Goal: Task Accomplishment & Management: Complete application form

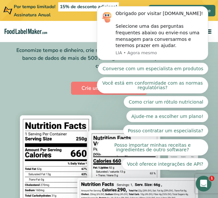
scroll to position [33, 0]
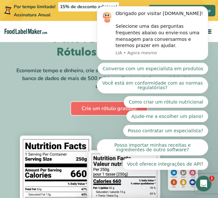
click at [90, 112] on font "Crie um rótulo gratuito" at bounding box center [108, 108] width 55 height 7
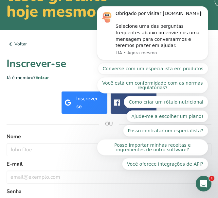
click at [85, 105] on div "Inscrever-se" at bounding box center [90, 103] width 28 height 16
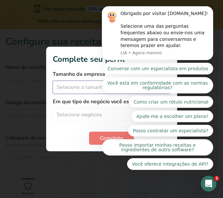
click at [81, 87] on select "Selecione o tamanho da empresa Fewer than 10 Employees 10 to 50 Employees 51 to…" at bounding box center [112, 87] width 118 height 13
select select "1"
click at [53, 81] on select "Selecione o tamanho da empresa Fewer than 10 Employees 10 to 50 Employees 51 to…" at bounding box center [112, 87] width 118 height 13
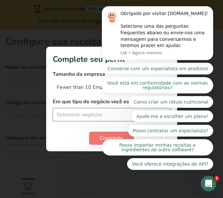
click at [81, 113] on select "Selecione negócios Packaged Food Manufacturer Restaurant & Cafe Bakery Meal Pla…" at bounding box center [112, 114] width 118 height 13
select select "5"
click at [53, 108] on select "Selecione negócios Packaged Food Manufacturer Restaurant & Cafe Bakery Meal Pla…" at bounding box center [112, 114] width 118 height 13
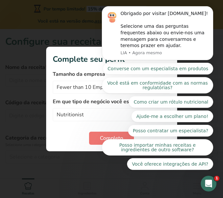
click html "Obrigado por visitar [DOMAIN_NAME]! Selecione uma das perguntas frequentes abai…"
click at [95, 132] on body "Obrigado por visitar [DOMAIN_NAME]! Selecione uma das perguntas frequentes abai…" at bounding box center [157, 37] width 126 height 279
click at [210, 9] on icon "Descartar notificação" at bounding box center [211, 8] width 2 height 2
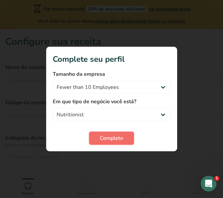
click at [122, 137] on font "Completo" at bounding box center [111, 138] width 23 height 7
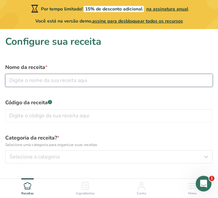
click at [82, 80] on input "text" at bounding box center [108, 80] width 207 height 13
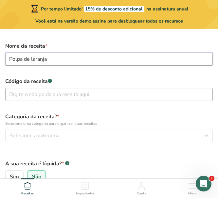
scroll to position [33, 0]
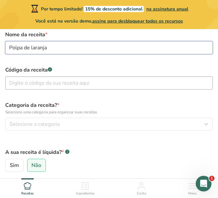
type input "Polpa de laranja"
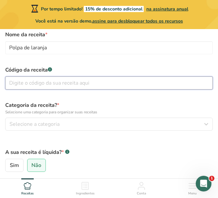
click at [82, 85] on input "text" at bounding box center [108, 82] width 207 height 13
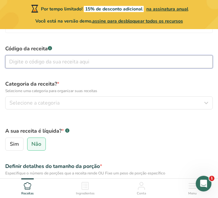
scroll to position [65, 0]
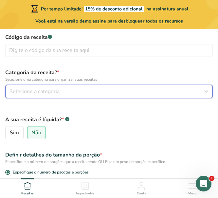
click at [75, 92] on div "Selecione a categoria" at bounding box center [106, 92] width 195 height 8
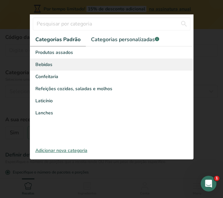
click at [65, 67] on div "Bebidas" at bounding box center [111, 65] width 163 height 12
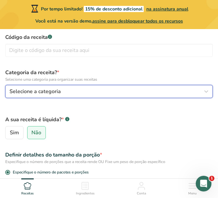
click at [100, 93] on div "Selecione a categoria" at bounding box center [106, 92] width 195 height 8
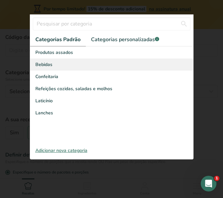
click at [45, 64] on font "Bebidas" at bounding box center [43, 64] width 17 height 6
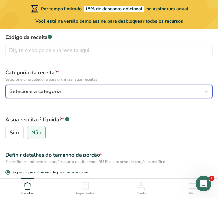
click at [71, 90] on div "Selecione a categoria" at bounding box center [106, 92] width 195 height 8
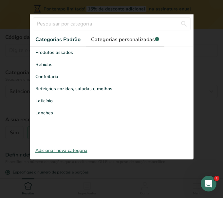
click at [133, 39] on font "Categorias personalizadas" at bounding box center [123, 39] width 64 height 7
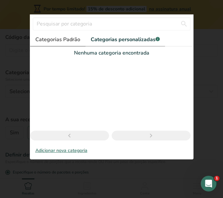
click at [52, 41] on font "Categorias Padrão" at bounding box center [57, 39] width 45 height 7
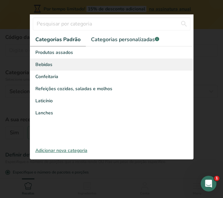
click at [43, 65] on font "Bebidas" at bounding box center [43, 64] width 17 height 6
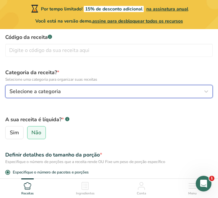
click at [59, 88] on font "Selecione a categoria" at bounding box center [34, 91] width 51 height 7
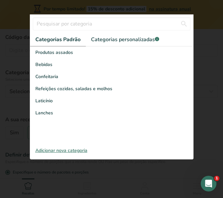
click at [61, 150] on font "Adicionar nova categoria" at bounding box center [61, 150] width 52 height 6
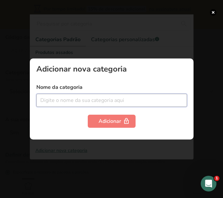
click at [77, 104] on input "text" at bounding box center [111, 100] width 150 height 13
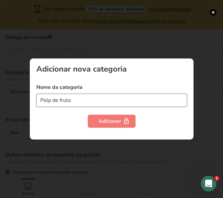
click at [51, 101] on input "Polp de fruta" at bounding box center [111, 100] width 150 height 13
click at [80, 101] on input "Polpa de fruta" at bounding box center [111, 100] width 150 height 13
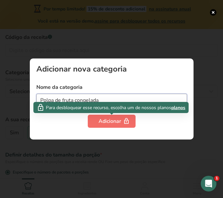
type input "Polpa de fruta congelada"
click at [108, 119] on font "Adicionar" at bounding box center [109, 121] width 23 height 7
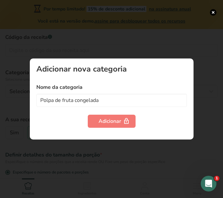
click at [165, 153] on div at bounding box center [111, 99] width 223 height 198
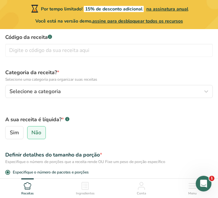
scroll to position [98, 0]
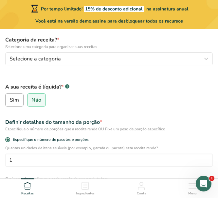
click at [14, 100] on font "Sim" at bounding box center [14, 99] width 9 height 7
click at [10, 100] on input "Sim" at bounding box center [8, 100] width 4 height 4
radio input "true"
radio input "false"
select select "22"
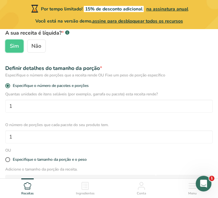
scroll to position [163, 0]
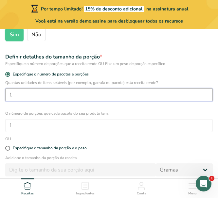
click at [48, 97] on input "1" at bounding box center [108, 94] width 207 height 13
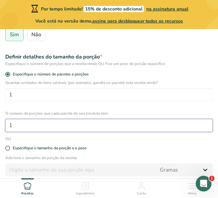
click at [38, 126] on input "1" at bounding box center [108, 125] width 207 height 13
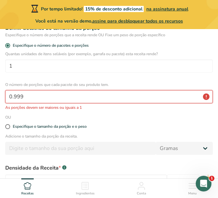
scroll to position [196, 0]
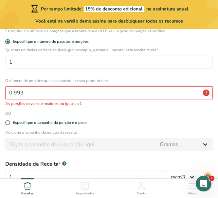
drag, startPoint x: 24, startPoint y: 92, endPoint x: 0, endPoint y: 91, distance: 23.5
click at [0, 91] on section "Configure sua receita Nome da receita * Polpa de laranja Código da receita .a-a…" at bounding box center [109, 35] width 218 height 404
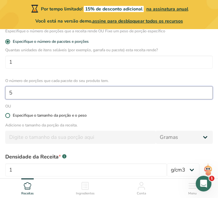
type input "5"
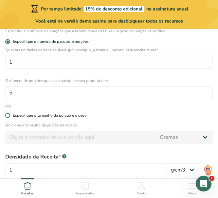
click at [7, 114] on span at bounding box center [7, 115] width 5 height 5
click at [7, 114] on input "Especifique o tamanho da porção e o peso" at bounding box center [7, 115] width 4 height 4
radio input "true"
radio input "false"
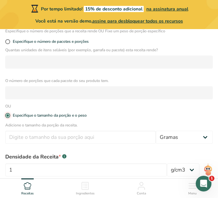
scroll to position [229, 0]
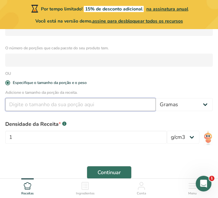
click at [62, 106] on input "number" at bounding box center [80, 104] width 150 height 13
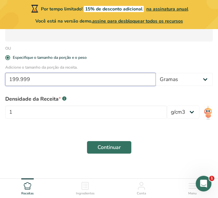
scroll to position [261, 0]
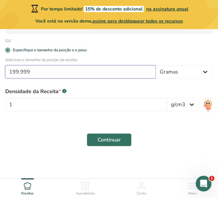
drag, startPoint x: 31, startPoint y: 71, endPoint x: -3, endPoint y: 75, distance: 34.6
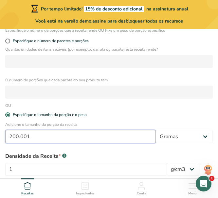
scroll to position [196, 0]
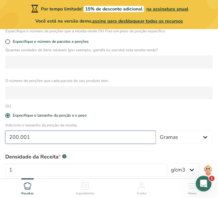
type input "200.001"
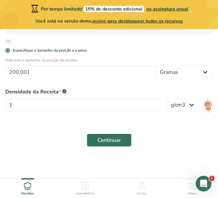
scroll to position [261, 0]
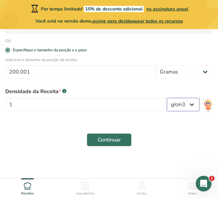
click at [196, 105] on select "lb/pé3 g/cm3" at bounding box center [183, 104] width 32 height 13
click at [192, 104] on select "lb/pé3 g/cm3" at bounding box center [183, 104] width 32 height 13
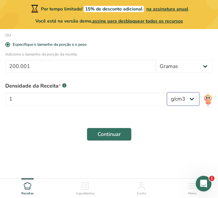
scroll to position [269, 0]
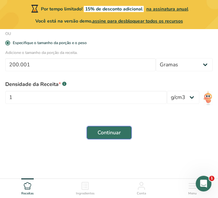
click at [116, 133] on font "Continuar" at bounding box center [108, 132] width 23 height 7
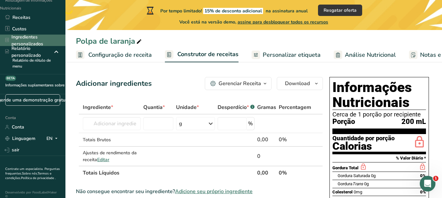
scroll to position [65, 0]
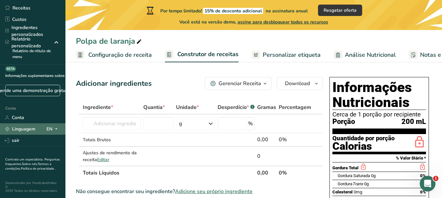
click at [54, 126] on icon at bounding box center [56, 129] width 5 height 8
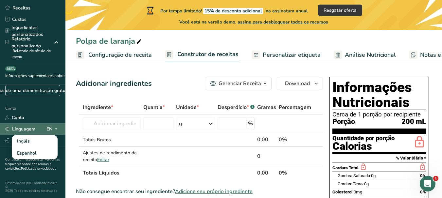
click at [47, 128] on font "EN" at bounding box center [49, 129] width 6 height 6
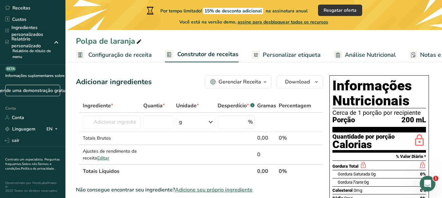
scroll to position [0, 0]
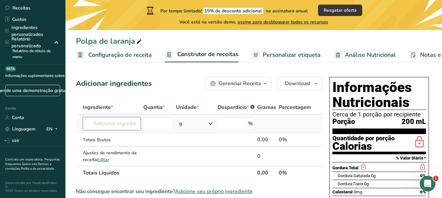
click at [134, 127] on input "text" at bounding box center [112, 123] width 58 height 13
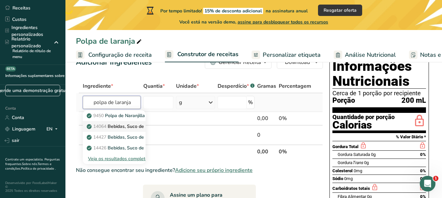
scroll to position [33, 0]
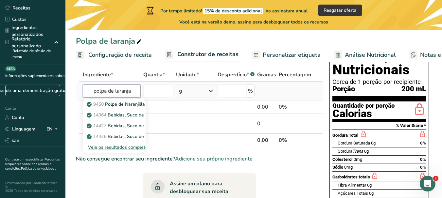
type input "polpa de laranja"
click at [129, 146] on font "Veja os resultados completos" at bounding box center [119, 147] width 62 height 6
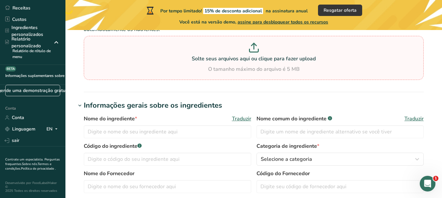
scroll to position [98, 0]
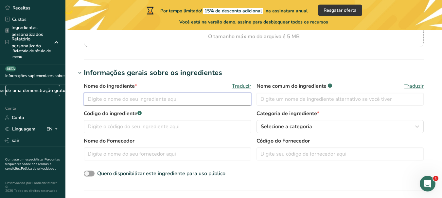
click at [193, 99] on input "text" at bounding box center [167, 99] width 167 height 13
type input "Polpa de laranja"
click at [217, 99] on input "text" at bounding box center [339, 99] width 167 height 13
type input "Polpa de laranja"
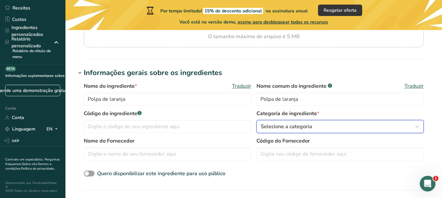
click at [217, 126] on div "Selecione a categoria" at bounding box center [338, 127] width 155 height 8
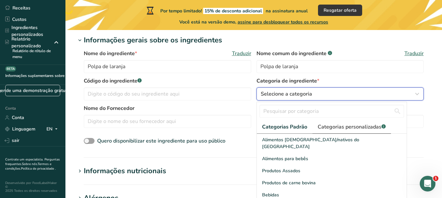
scroll to position [163, 0]
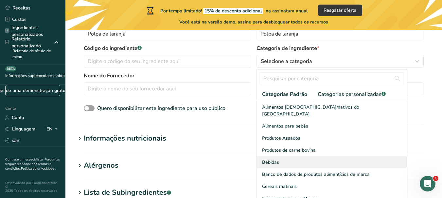
click at [217, 157] on div "Bebidas" at bounding box center [332, 163] width 150 height 12
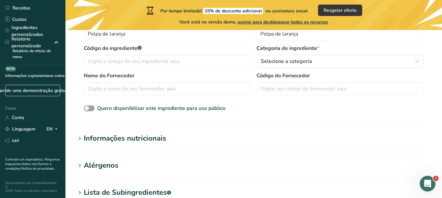
scroll to position [196, 0]
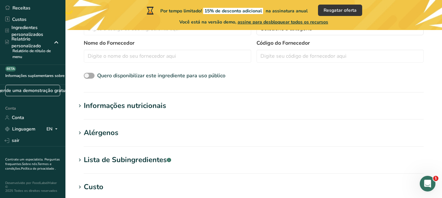
click at [89, 75] on span at bounding box center [89, 76] width 11 height 6
click at [88, 75] on input "Quero disponibilizar este ingrediente para uso público" at bounding box center [86, 76] width 4 height 4
checkbox input "true"
click at [104, 105] on font "Informações nutricionais" at bounding box center [125, 106] width 82 height 10
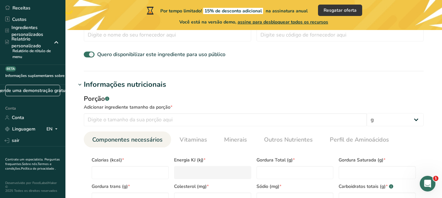
scroll to position [229, 0]
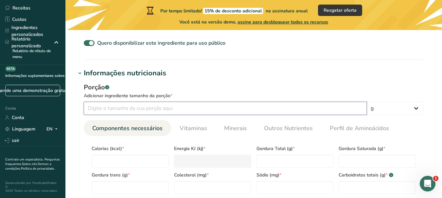
click at [160, 111] on input "number" at bounding box center [225, 108] width 283 height 13
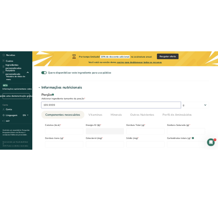
scroll to position [261, 0]
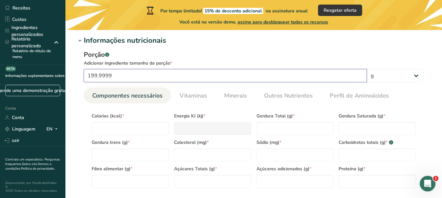
type input "199.9999"
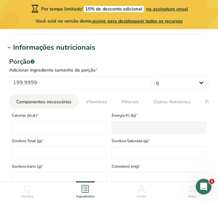
scroll to position [378, 0]
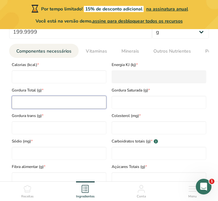
click at [45, 101] on Fat "number" at bounding box center [59, 102] width 95 height 13
drag, startPoint x: 30, startPoint y: 103, endPoint x: 8, endPoint y: 103, distance: 22.2
click at [8, 103] on div "Porção .a-a{fill:#347362;}.b-a{fill:#fff;} Adicionar ingrediente tamanho da por…" at bounding box center [109, 108] width 208 height 212
type Fat "43"
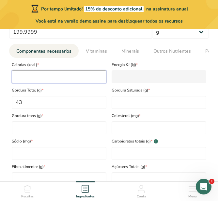
click at [59, 76] on input "number" at bounding box center [59, 76] width 95 height 13
type input "4"
type KJ "16.7"
type input "43"
type KJ "179.9"
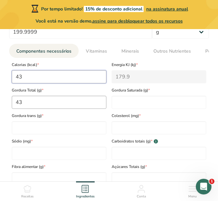
type input "43"
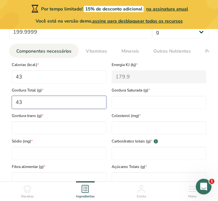
click at [31, 103] on Fat "43" at bounding box center [59, 102] width 95 height 13
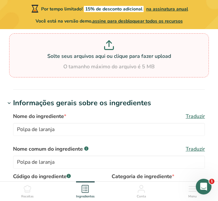
scroll to position [0, 0]
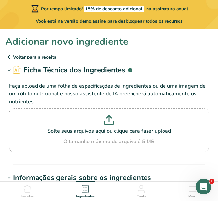
type Fat "0.5"
click at [92, 122] on p at bounding box center [109, 121] width 197 height 12
click at [92, 122] on input "Solte seus arquivos aqui ou clique para fazer upload O tamanho máximo do arquiv…" at bounding box center [109, 130] width 200 height 44
click at [100, 126] on p at bounding box center [109, 121] width 197 height 12
click at [100, 126] on input "Solte seus arquivos aqui ou clique para fazer upload O tamanho máximo do arquiv…" at bounding box center [109, 130] width 200 height 44
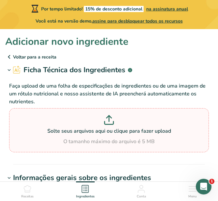
type input "C:\fakepath\polpa de laranja.png"
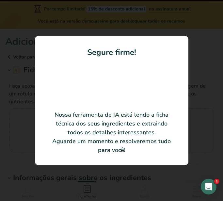
type input "200"
type input "92"
type KJ "384.93"
type Fat "0.2"
type Fat "0"
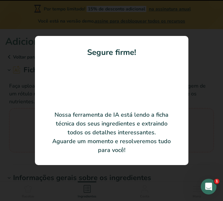
type Fat "0"
type input "0"
type Carbohydrates "23"
type Fiber "4.8"
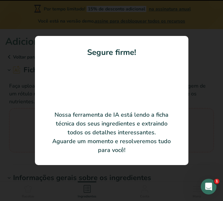
type Sugars "18"
type Sugars "0"
type input "1.8"
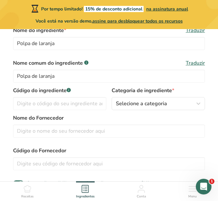
scroll to position [131, 0]
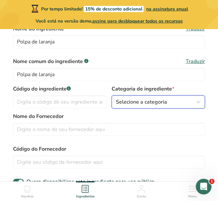
click at [181, 99] on div "Selecione a categoria" at bounding box center [156, 102] width 81 height 8
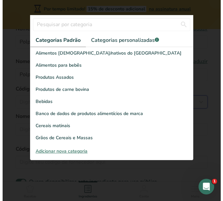
scroll to position [123, 0]
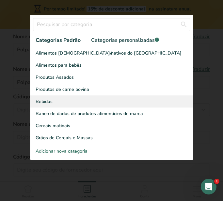
click at [94, 102] on div "Bebidas" at bounding box center [111, 101] width 163 height 12
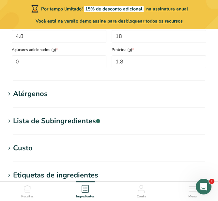
scroll to position [490, 0]
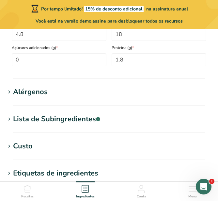
click at [49, 93] on h1 "Alérgenos" at bounding box center [109, 92] width 208 height 11
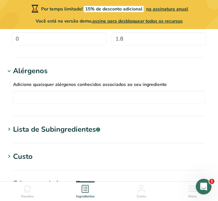
scroll to position [523, 0]
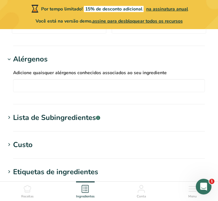
click at [64, 117] on font "Lista de Subingredientes" at bounding box center [54, 118] width 83 height 10
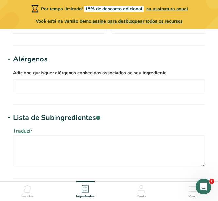
click at [64, 117] on font "Lista de Subingredientes" at bounding box center [54, 118] width 83 height 10
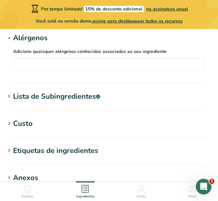
scroll to position [556, 0]
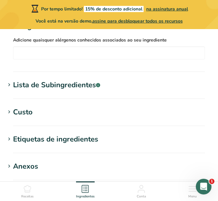
click at [64, 117] on h1 "Custo" at bounding box center [109, 112] width 208 height 11
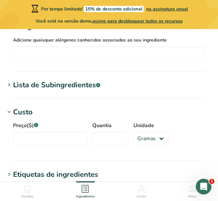
click at [63, 117] on h1 "Custo" at bounding box center [109, 112] width 208 height 11
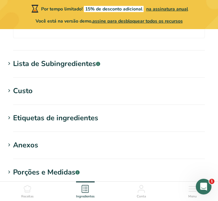
scroll to position [588, 0]
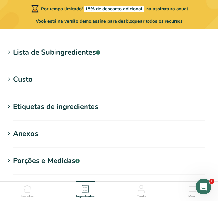
click at [64, 111] on font "Etiquetas de ingredientes" at bounding box center [55, 107] width 85 height 10
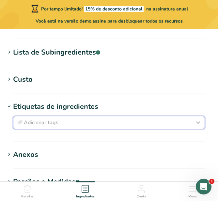
click at [72, 126] on div "Adicionar tags" at bounding box center [109, 123] width 186 height 8
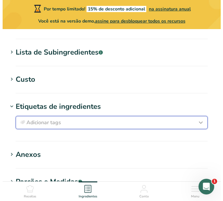
scroll to position [581, 0]
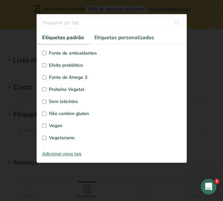
click at [76, 114] on font "Não contém gluten" at bounding box center [69, 113] width 40 height 6
click at [46, 114] on input "Não contém gluten" at bounding box center [44, 113] width 4 height 4
checkbox input "true"
click at [207, 84] on div at bounding box center [111, 100] width 223 height 201
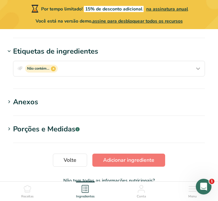
scroll to position [654, 0]
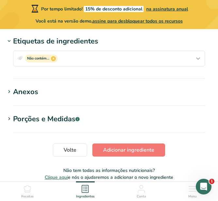
click at [89, 94] on h1 "Anexos" at bounding box center [109, 92] width 208 height 11
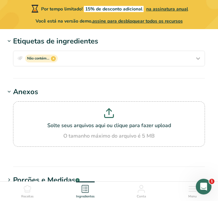
click at [89, 94] on h1 "Anexos" at bounding box center [109, 92] width 208 height 11
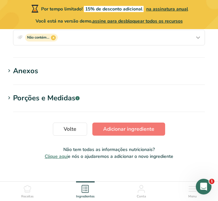
scroll to position [686, 0]
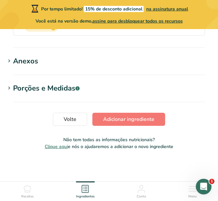
click at [67, 89] on font "Porções e Medidas" at bounding box center [44, 88] width 62 height 10
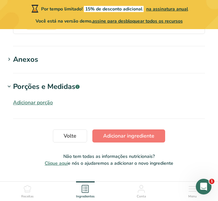
click at [48, 104] on font "Adicionar porção" at bounding box center [33, 102] width 40 height 7
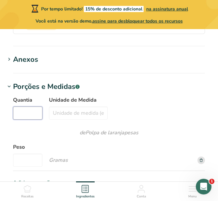
click at [35, 113] on input "Quantia" at bounding box center [27, 113] width 29 height 13
type input "1"
click at [57, 116] on input "Unidade de Medida" at bounding box center [78, 113] width 59 height 13
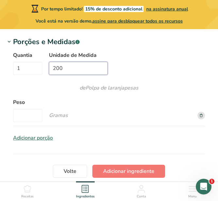
scroll to position [719, 0]
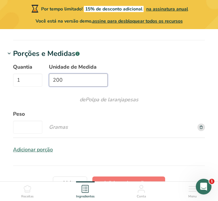
drag, startPoint x: 64, startPoint y: 81, endPoint x: 52, endPoint y: 83, distance: 12.6
click at [52, 83] on input "200" at bounding box center [78, 80] width 59 height 13
type input "copo"
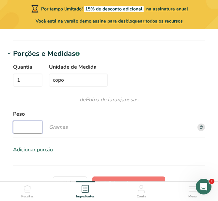
click at [30, 125] on input "Peso" at bounding box center [27, 127] width 29 height 13
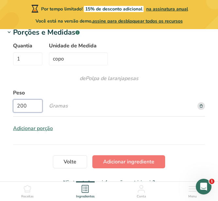
scroll to position [752, 0]
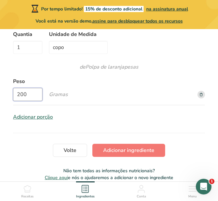
type input "200"
click at [46, 118] on font "Adicionar porção" at bounding box center [33, 116] width 40 height 7
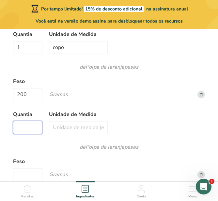
click at [31, 130] on input "Quantia" at bounding box center [27, 127] width 29 height 13
type input "1"
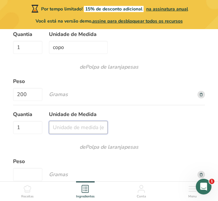
click at [59, 131] on input "Unidade de Medida" at bounding box center [78, 127] width 59 height 13
type input "unidade"
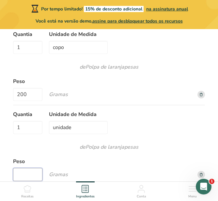
click at [33, 177] on input "Peso" at bounding box center [27, 174] width 29 height 13
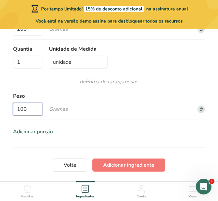
scroll to position [850, 0]
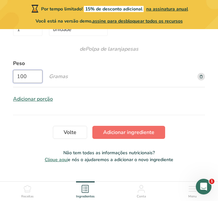
type input "100"
click at [135, 134] on font "Adicionar ingrediente" at bounding box center [128, 132] width 51 height 7
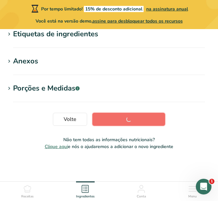
scroll to position [199, 0]
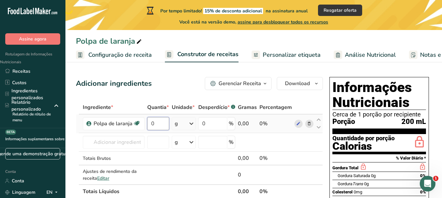
click at [159, 130] on input "0" at bounding box center [158, 123] width 22 height 13
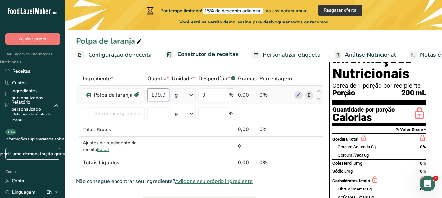
scroll to position [33, 0]
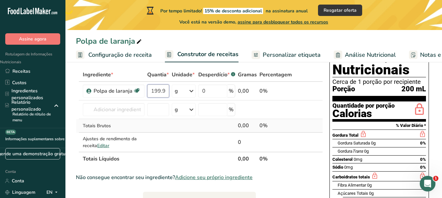
type input "199.999999"
click at [166, 133] on div "Ingrediente * Quantia * Unidade * Desperdício * .a-a{fill:#347362;}.b-a{fill:#f…" at bounding box center [199, 117] width 247 height 98
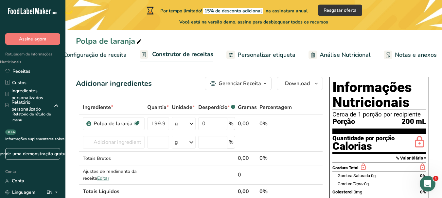
scroll to position [0, 0]
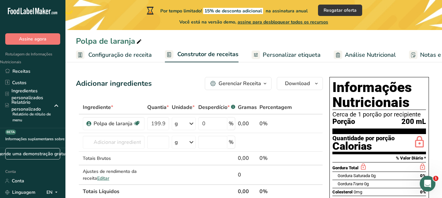
click at [217, 55] on font "Personalizar etiqueta" at bounding box center [291, 55] width 58 height 8
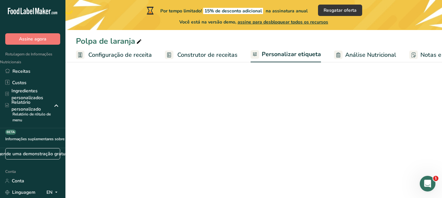
scroll to position [0, 98]
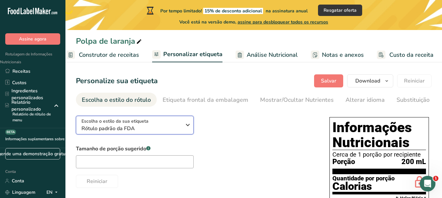
click at [188, 126] on icon "button" at bounding box center [188, 125] width 8 height 12
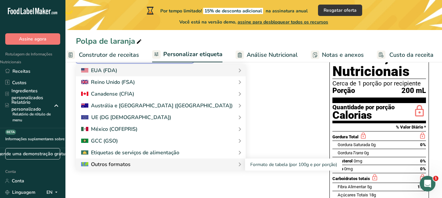
scroll to position [65, 0]
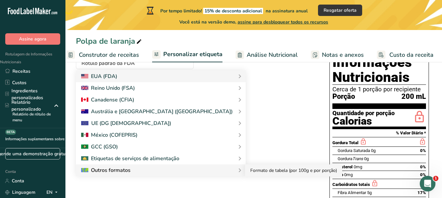
click at [217, 171] on font "Formato de tabela (por 100g e por porção)" at bounding box center [293, 171] width 87 height 6
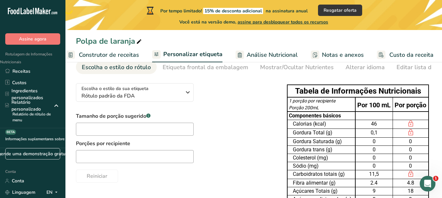
scroll to position [0, 0]
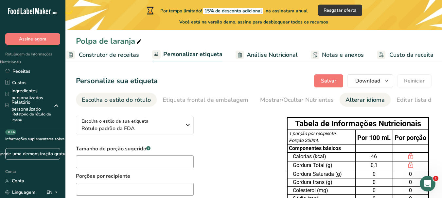
click at [217, 102] on font "Alterar idioma" at bounding box center [364, 100] width 39 height 8
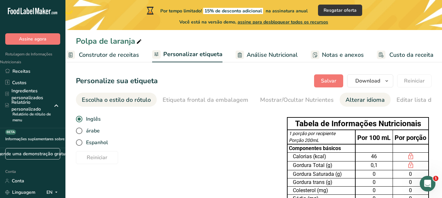
click at [129, 102] on font "Escolha o estilo do rótulo" at bounding box center [116, 100] width 69 height 8
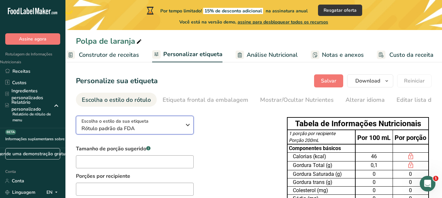
click at [182, 130] on div "Escolha o estilo da sua etiqueta Rótulo padrão da FDA" at bounding box center [133, 125] width 105 height 15
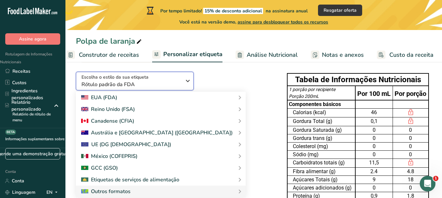
scroll to position [33, 0]
